Goal: Transaction & Acquisition: Purchase product/service

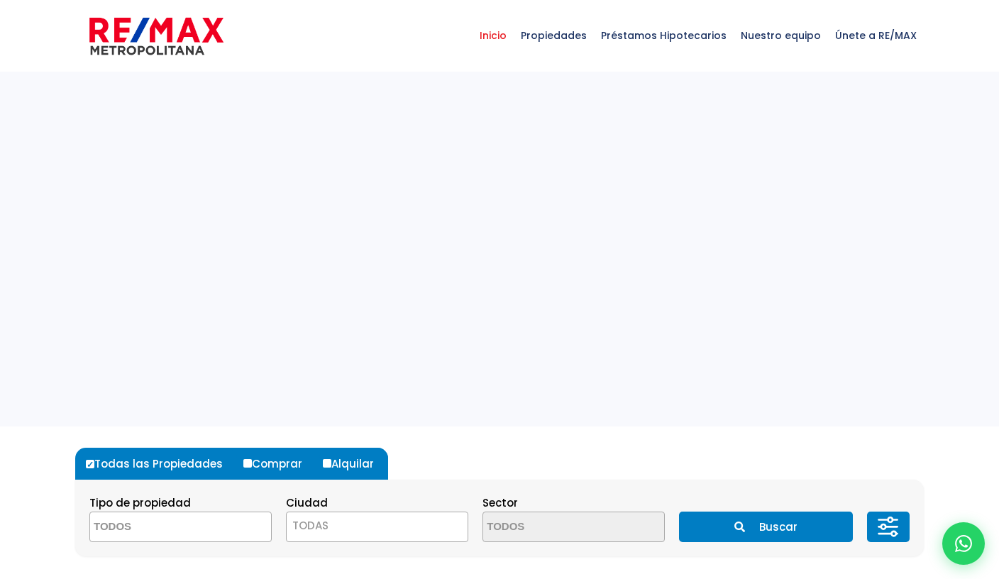
select select
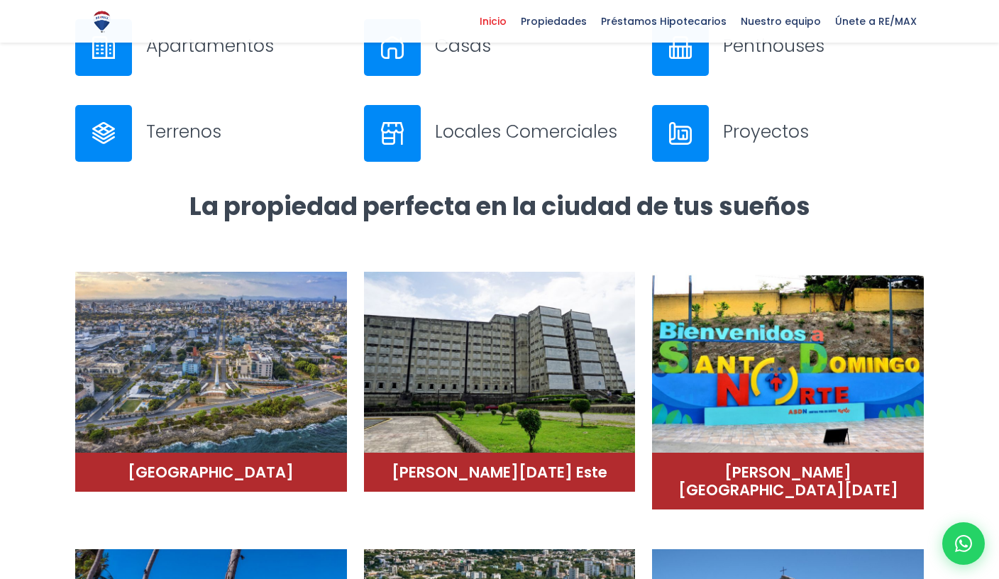
scroll to position [676, 0]
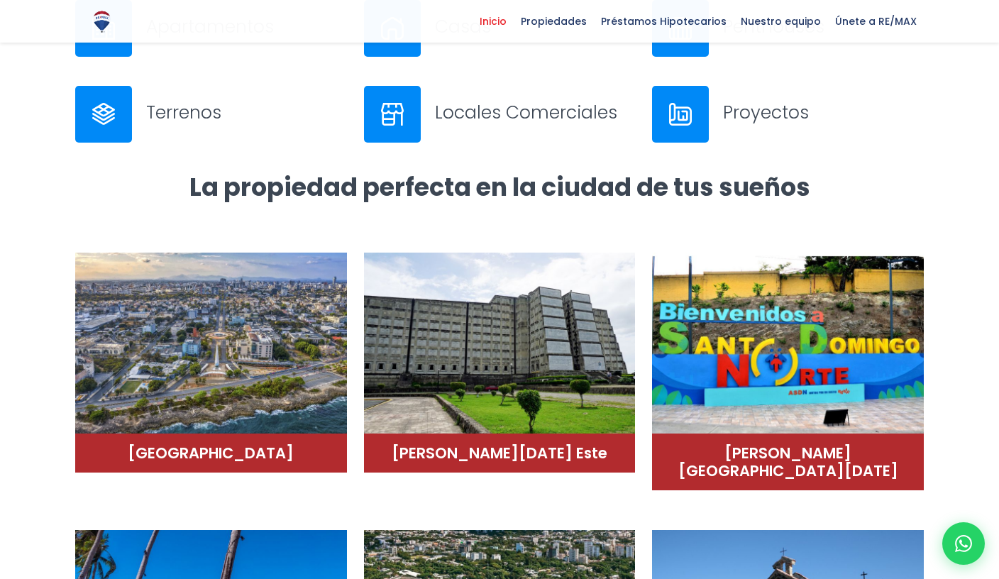
click at [770, 112] on h3 "Proyectos" at bounding box center [823, 112] width 201 height 25
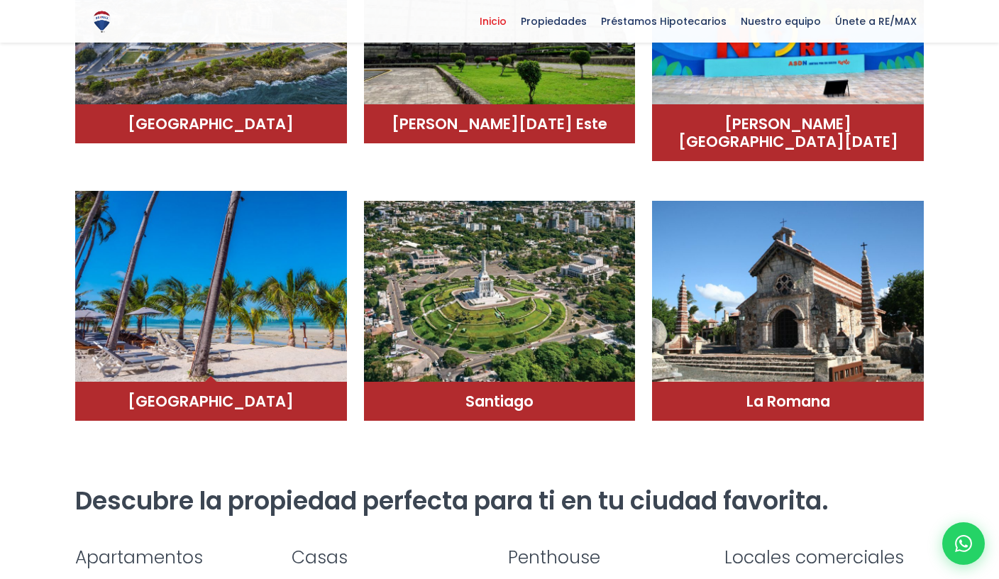
scroll to position [1000, 0]
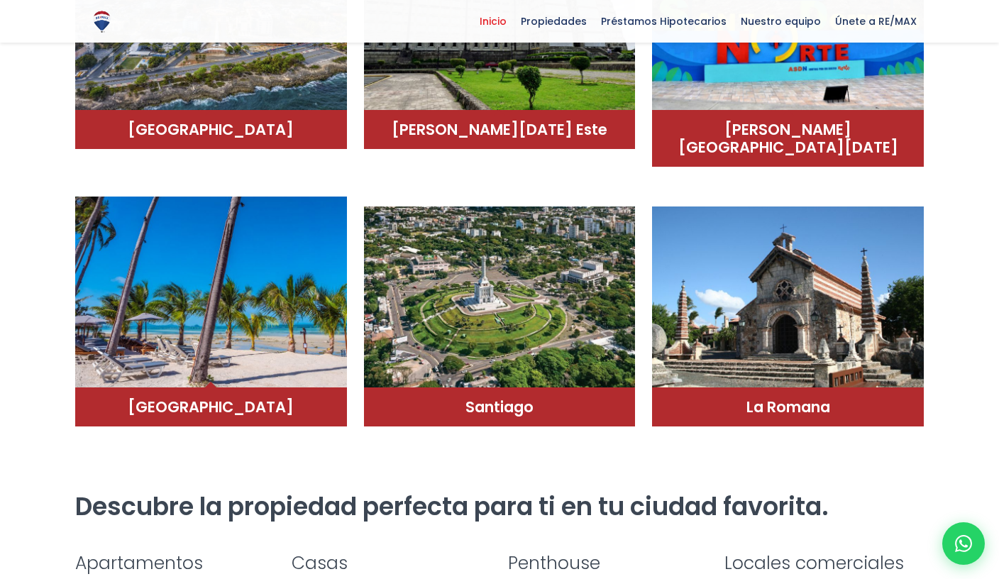
click at [277, 265] on img at bounding box center [211, 293] width 272 height 192
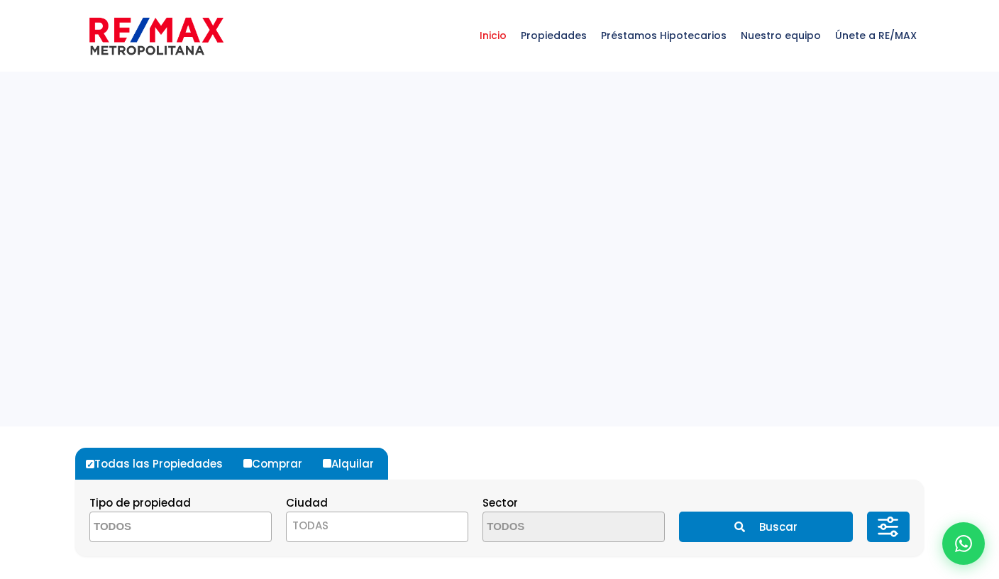
select select
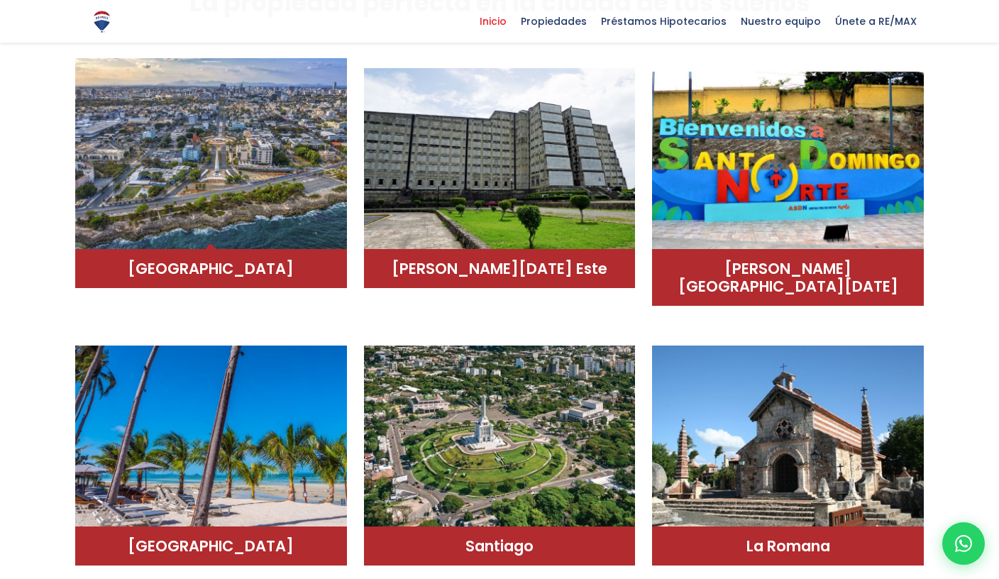
scroll to position [864, 0]
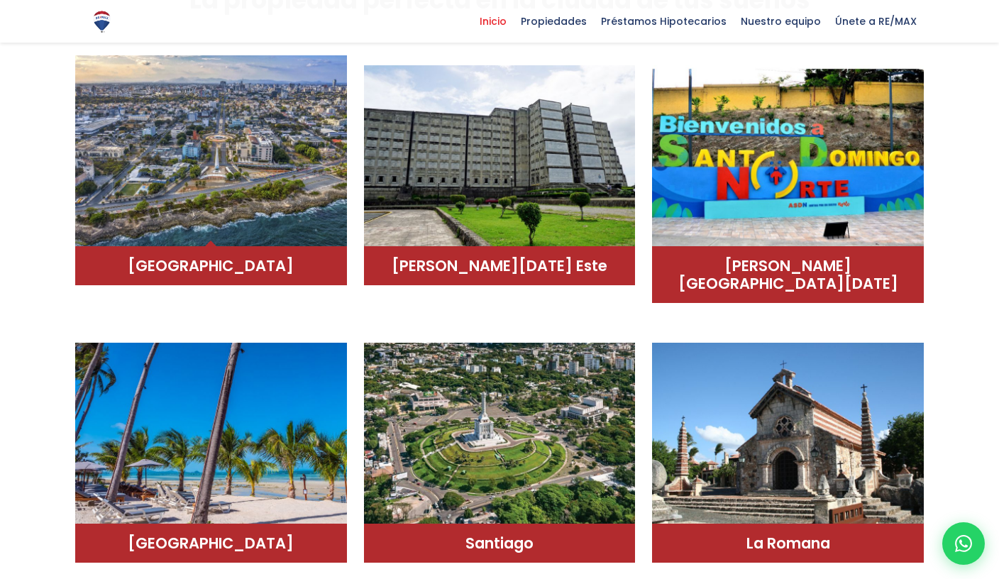
click at [319, 216] on img at bounding box center [211, 151] width 272 height 192
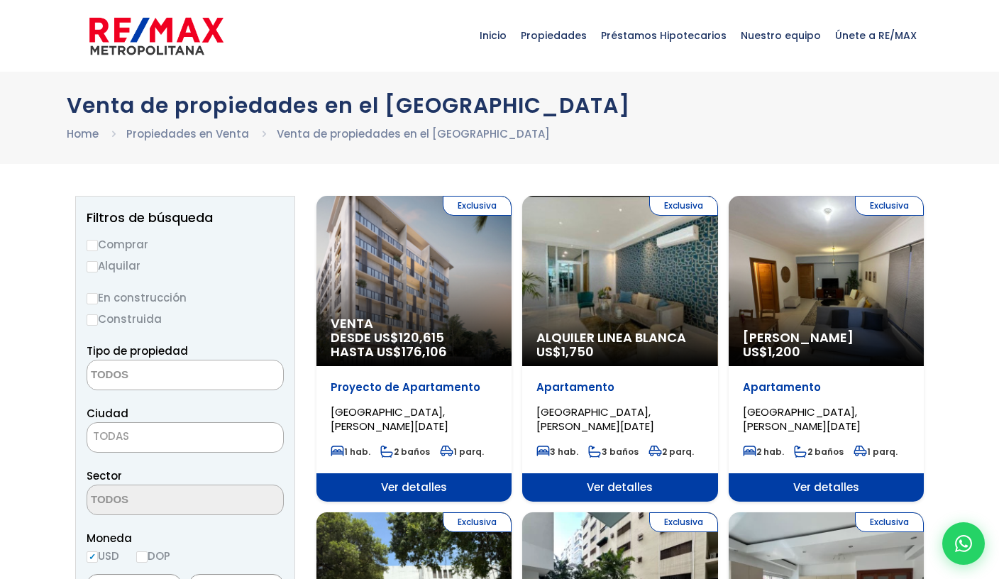
select select
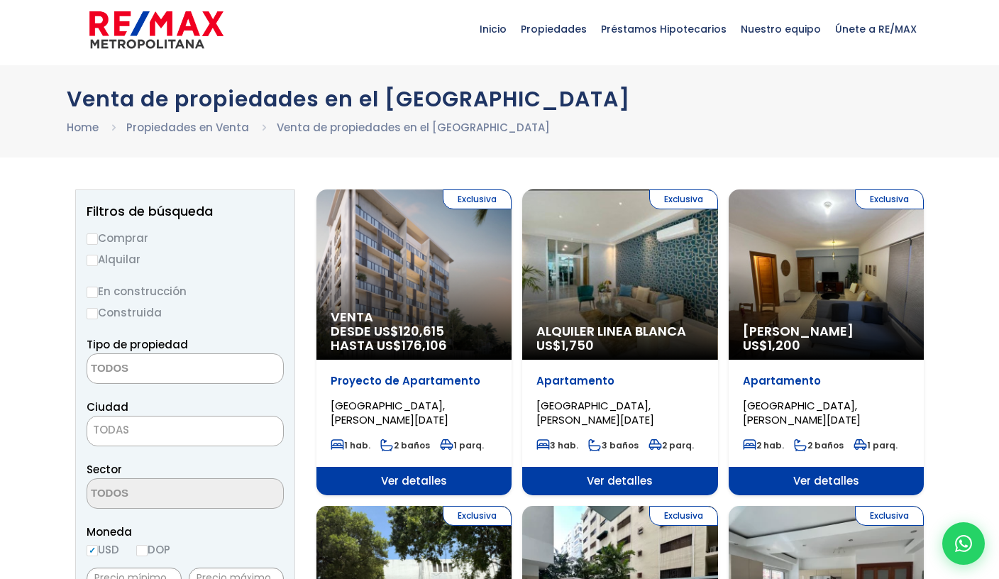
click at [425, 241] on div "Exclusiva Venta DESDE US$ 120,615 HASTA US$ 176,106" at bounding box center [414, 274] width 195 height 170
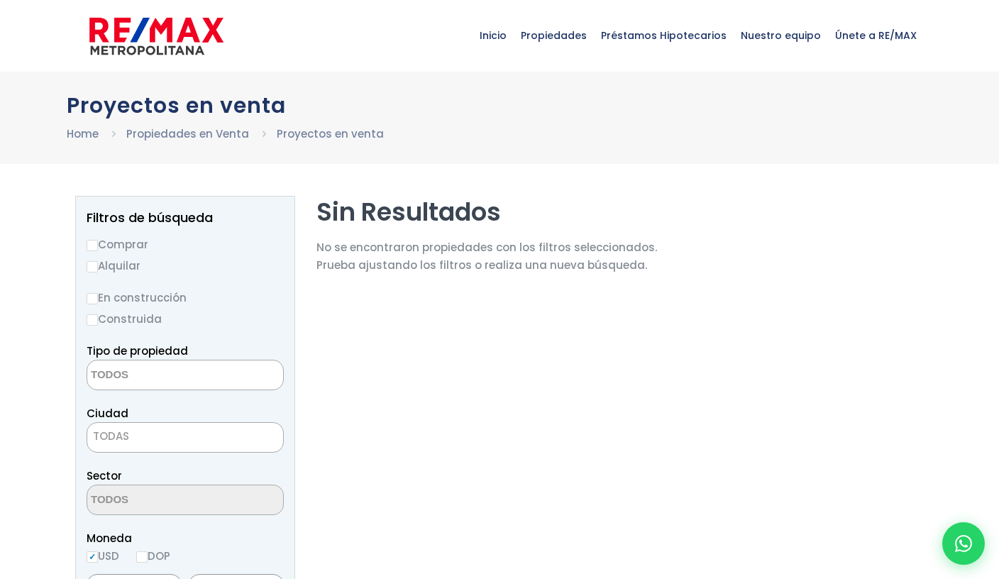
select select
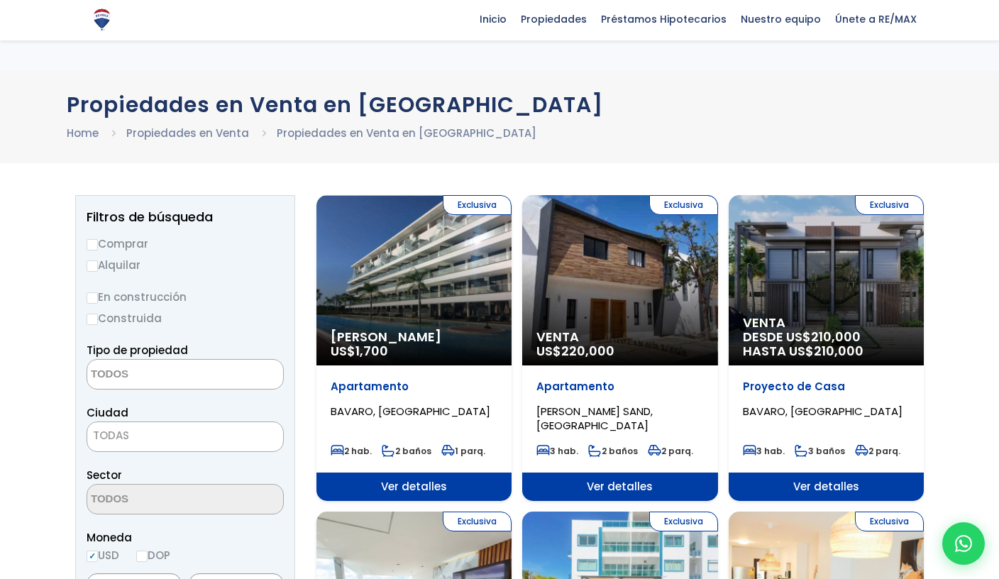
select select
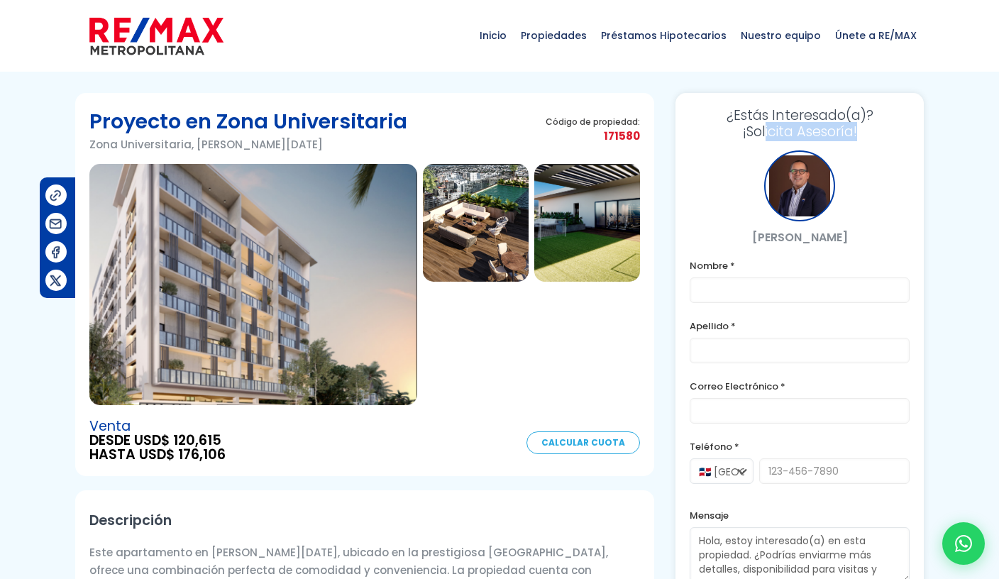
drag, startPoint x: 761, startPoint y: 132, endPoint x: 872, endPoint y: 160, distance: 114.1
click at [872, 160] on div "¿Estás Interesado(a)? ¡Solicita Asesoría! Hugo Pagan Nombre * Apellido * Correo…" at bounding box center [800, 366] width 248 height 546
click at [881, 162] on div "[PERSON_NAME]" at bounding box center [800, 198] width 220 height 96
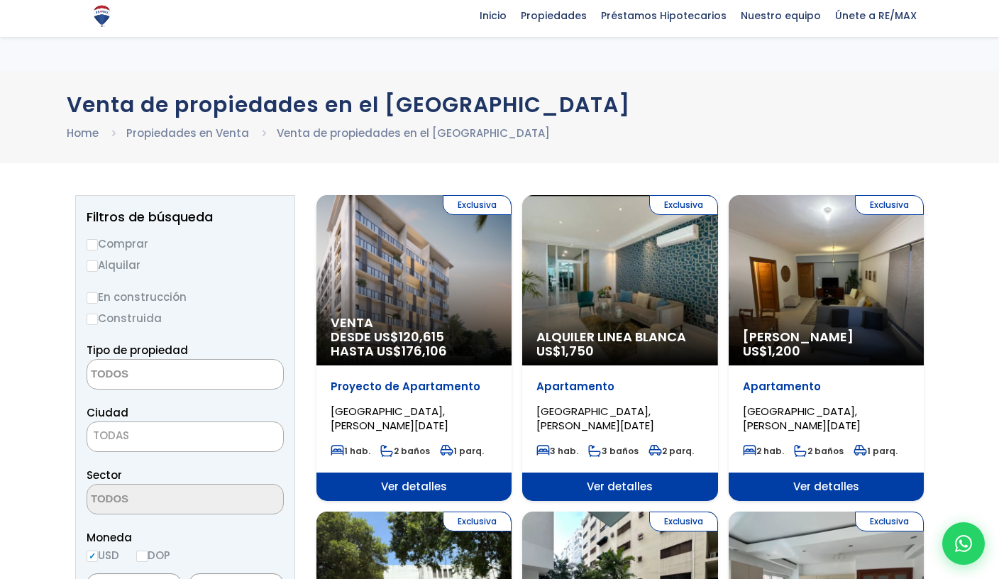
select select
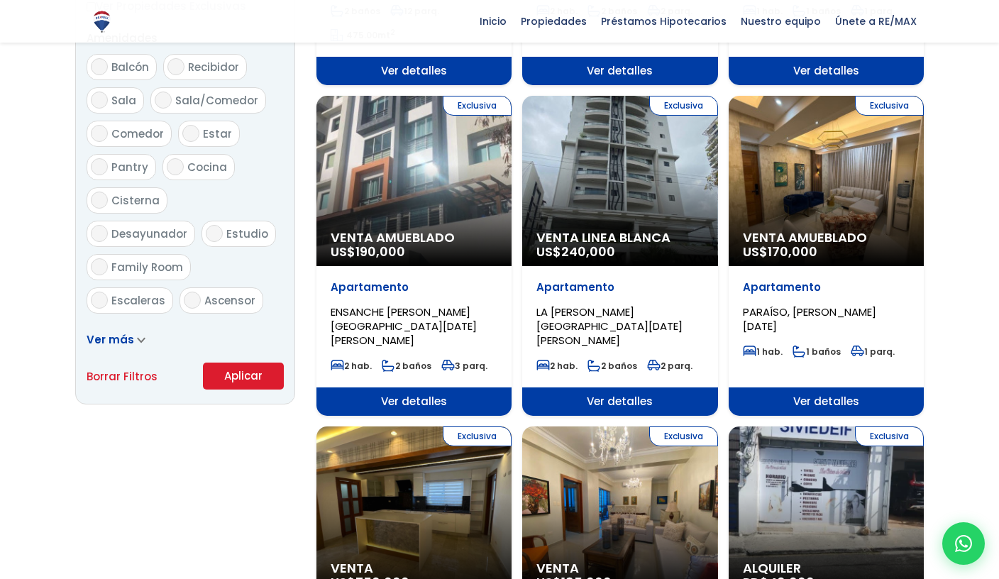
scroll to position [789, 0]
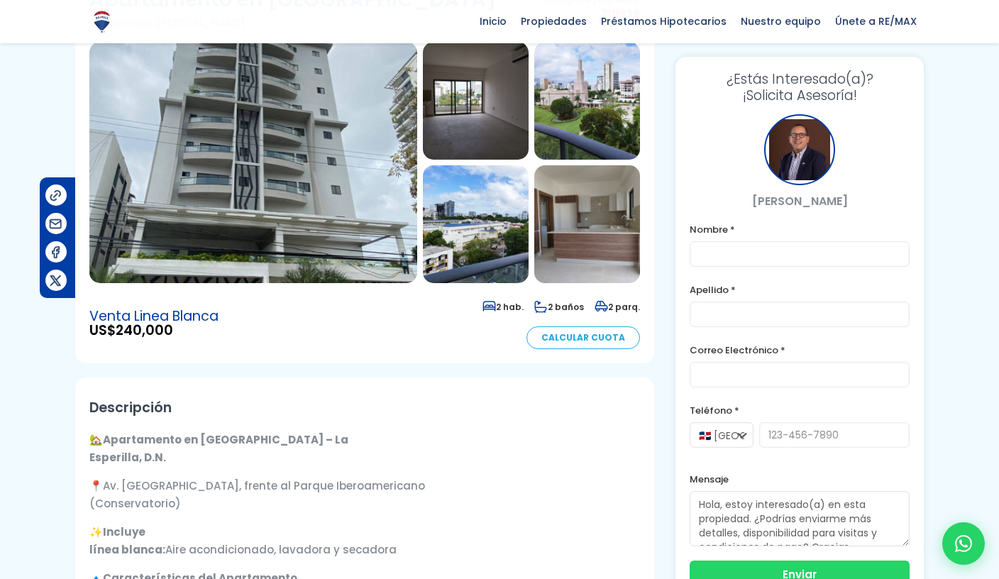
scroll to position [121, 0]
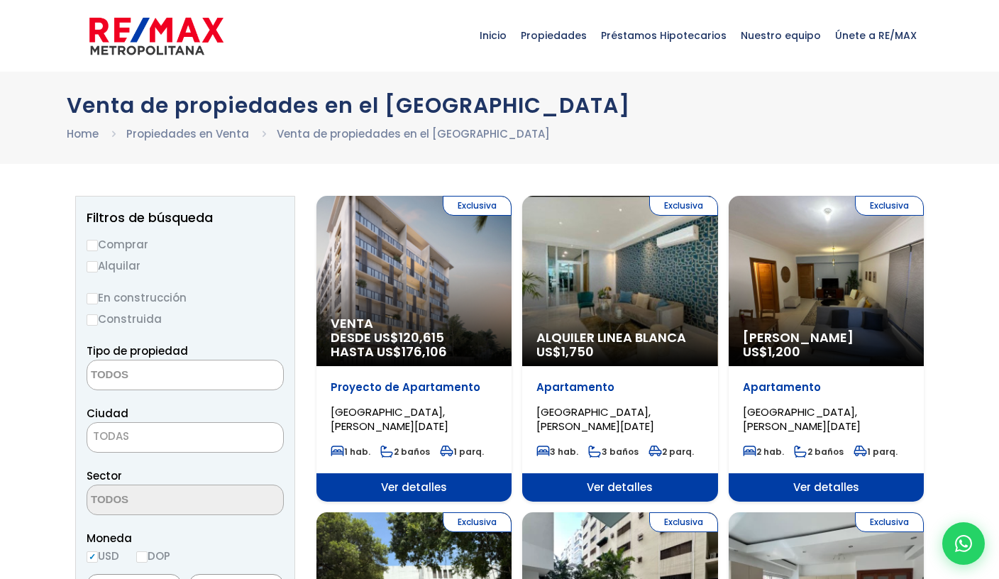
select select
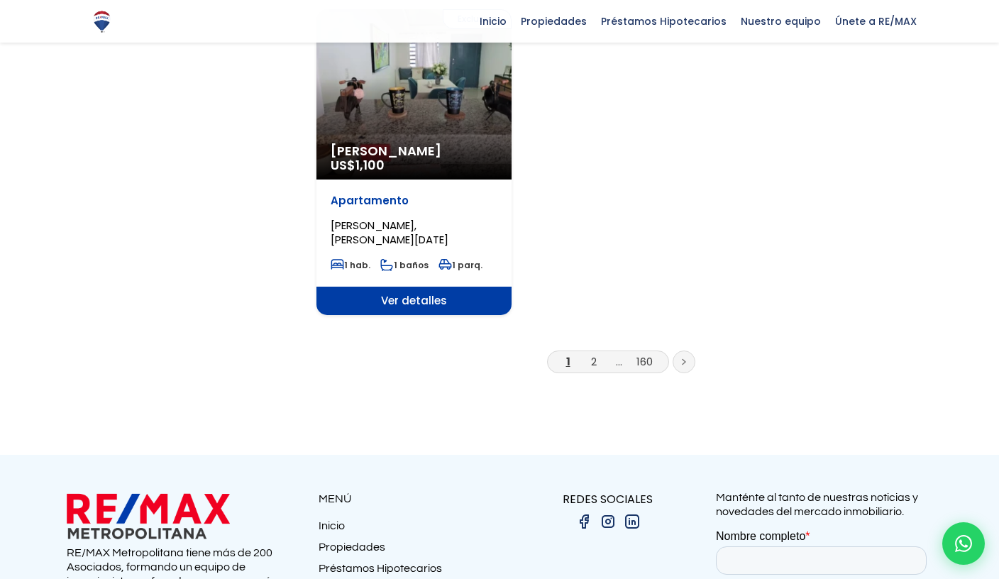
scroll to position [1798, 0]
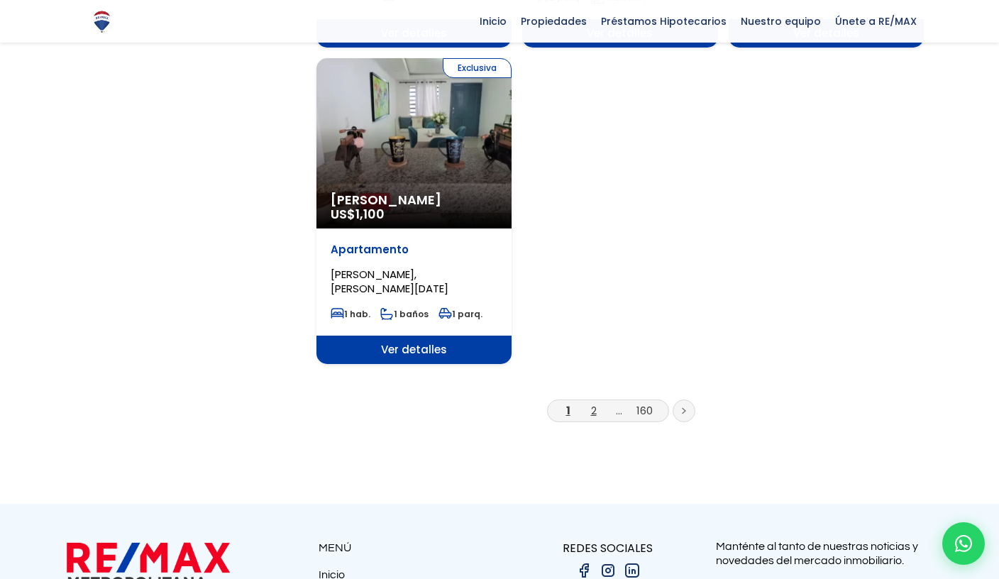
click at [593, 403] on link "2" at bounding box center [594, 410] width 6 height 15
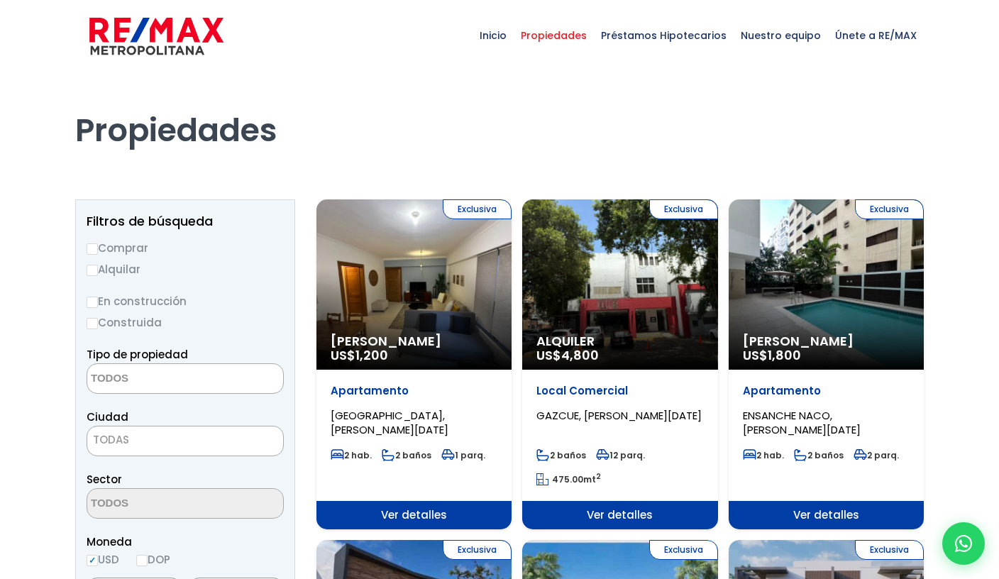
select select
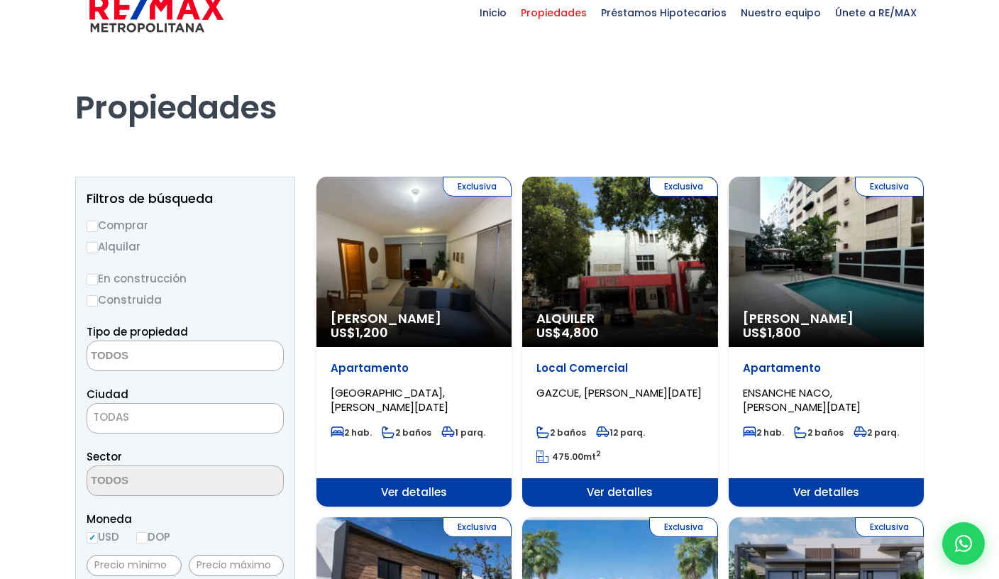
scroll to position [26, 0]
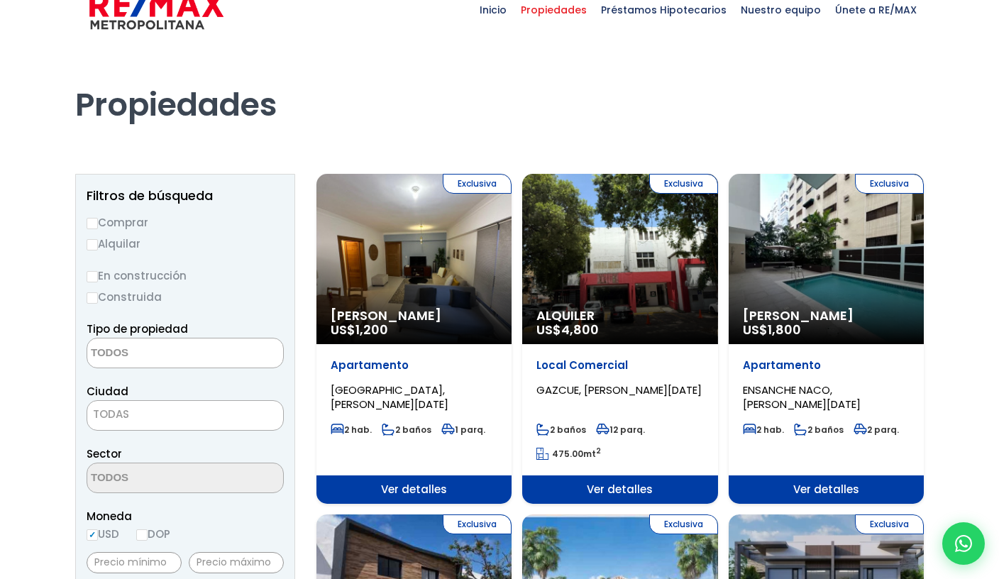
click at [512, 280] on div "Exclusiva Alquiler US$ 4,800" at bounding box center [414, 259] width 195 height 170
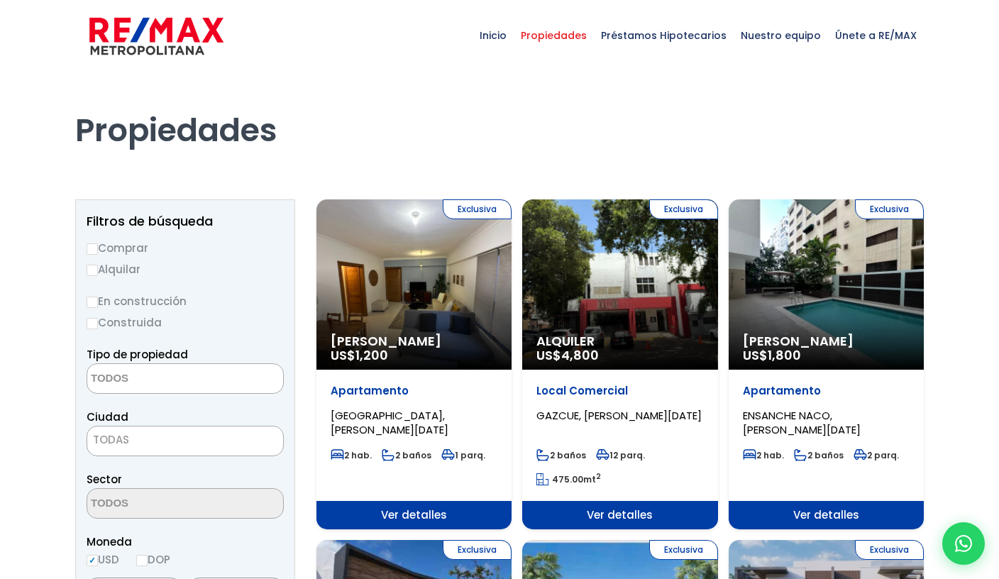
select select
